Goal: Task Accomplishment & Management: Manage account settings

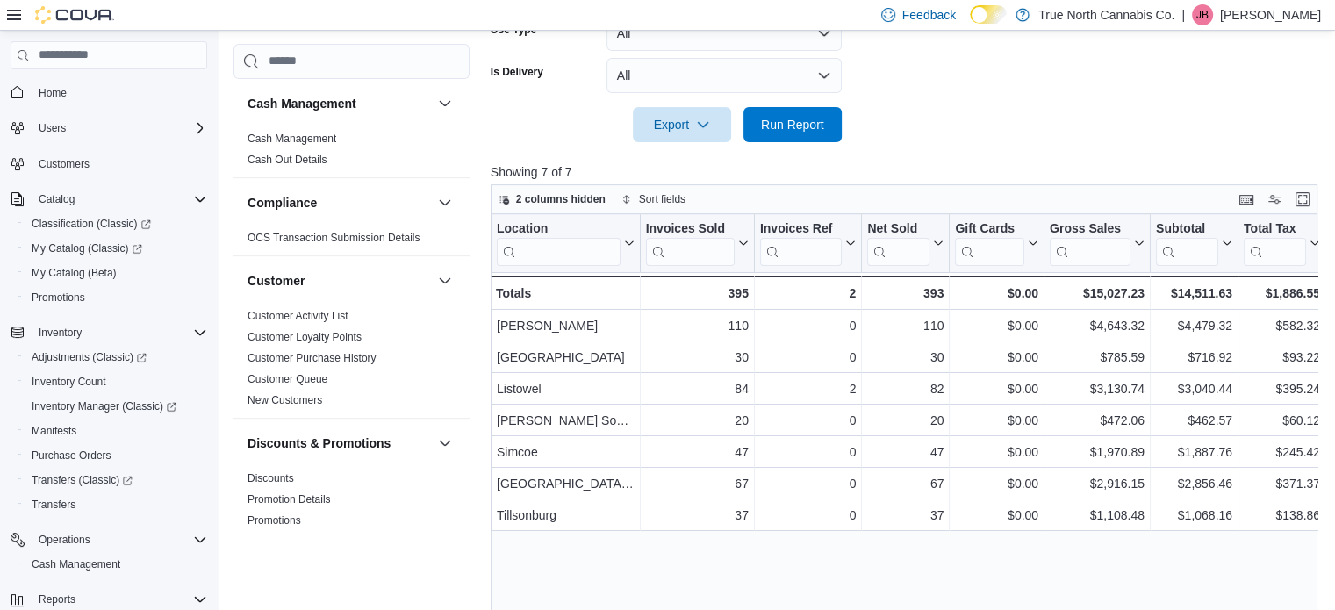
scroll to position [679, 0]
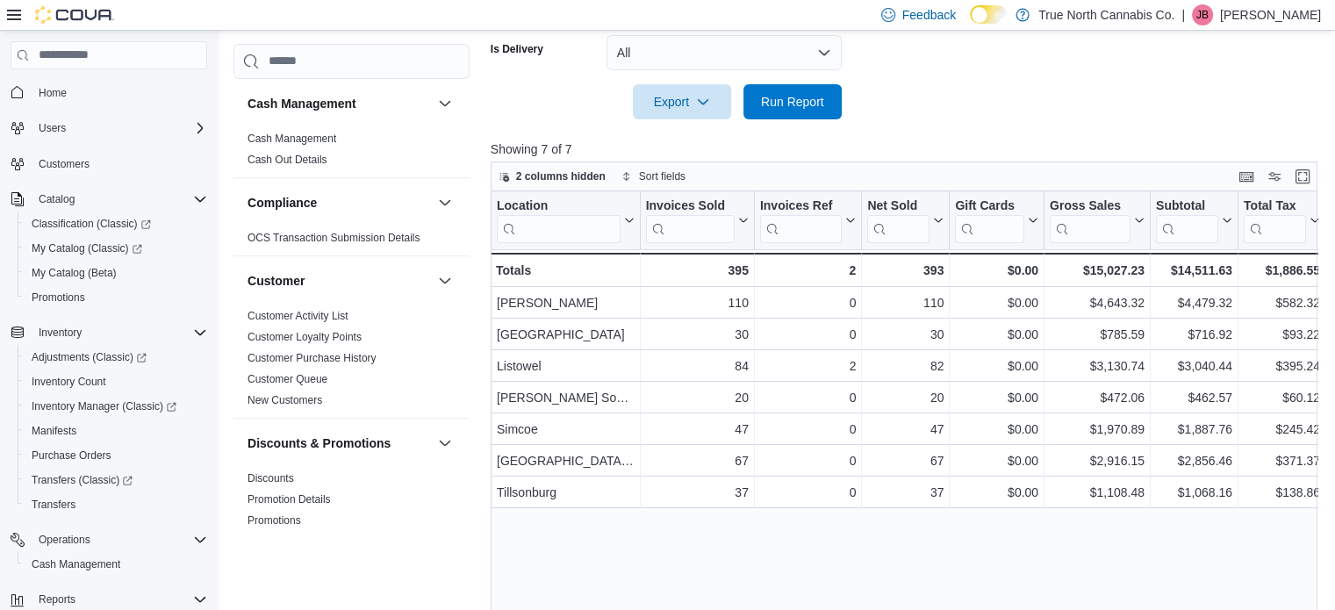
click at [1268, 13] on p "[PERSON_NAME]" at bounding box center [1270, 14] width 101 height 21
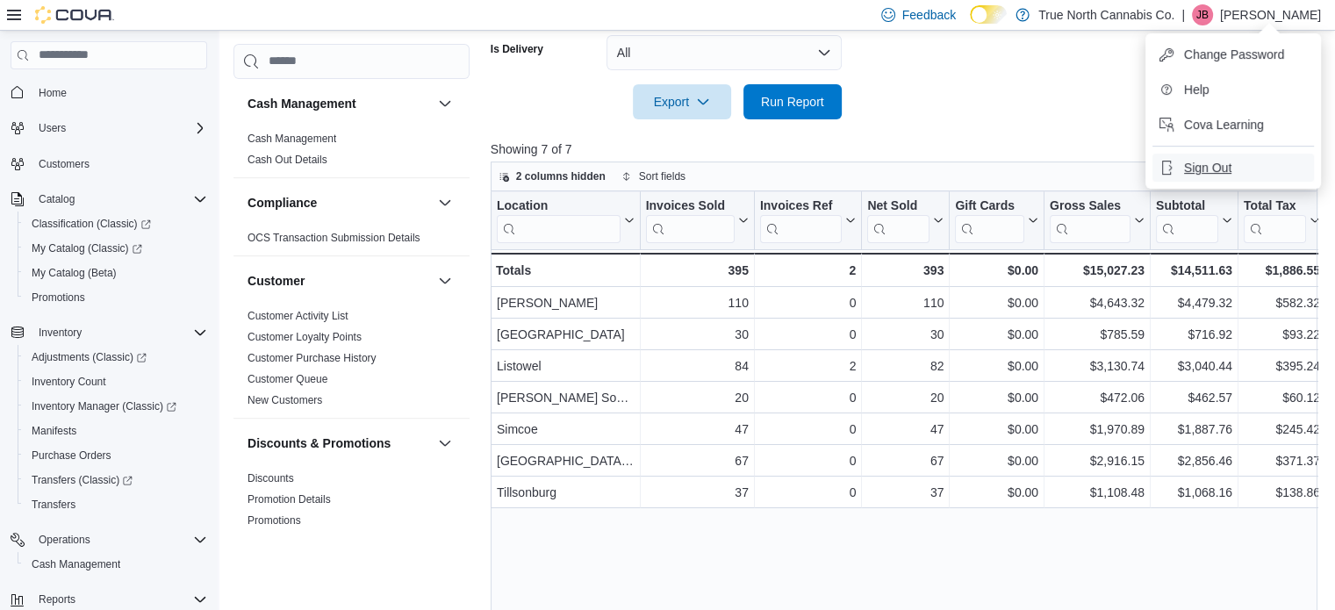
click at [1201, 168] on span "Sign Out" at bounding box center [1207, 168] width 47 height 18
